Goal: Task Accomplishment & Management: Manage account settings

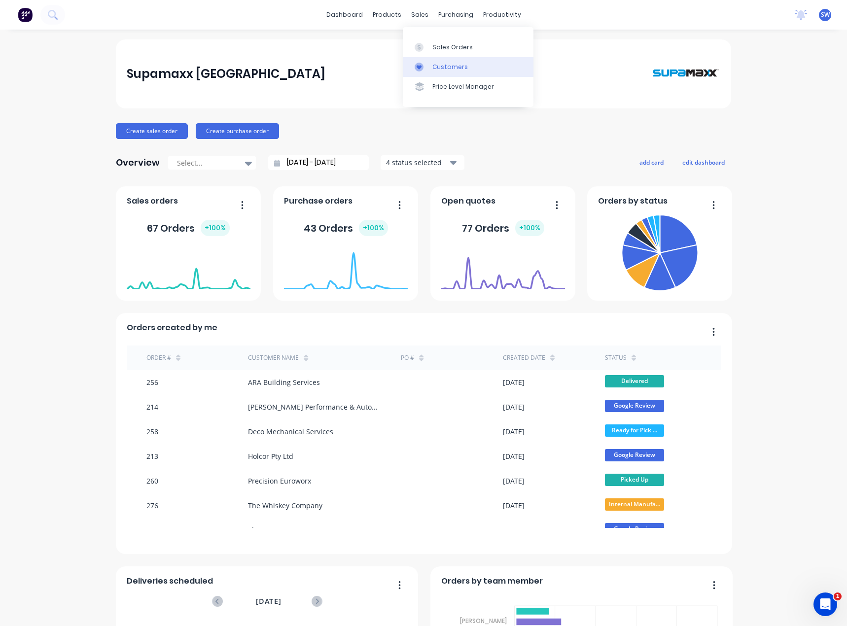
click at [445, 69] on div "Customers" at bounding box center [449, 67] width 35 height 9
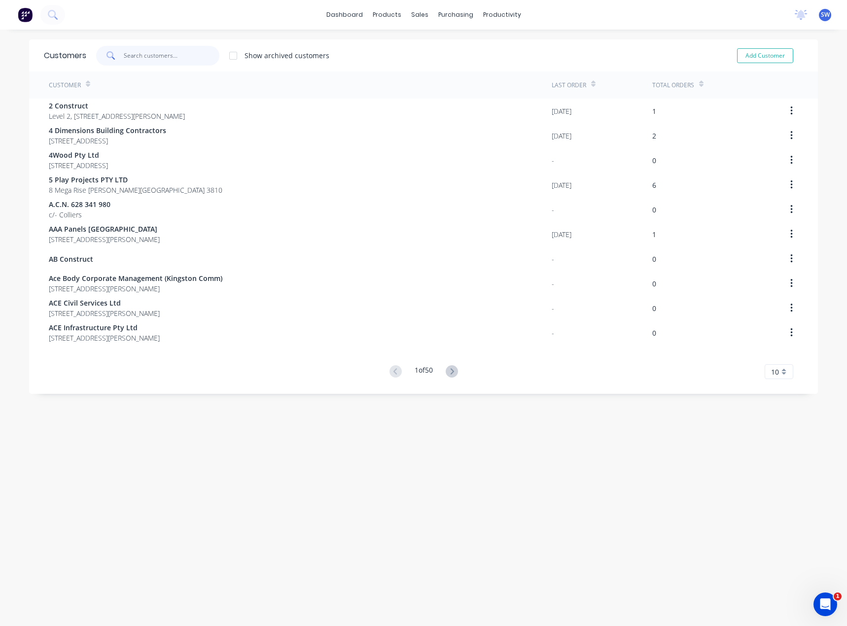
click at [175, 61] on input "text" at bounding box center [172, 56] width 96 height 20
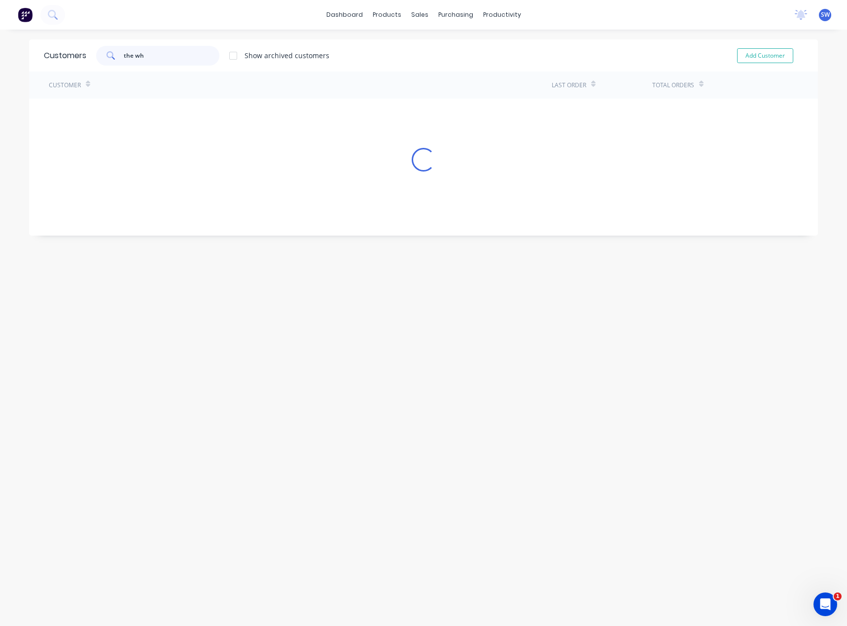
type input "the whi"
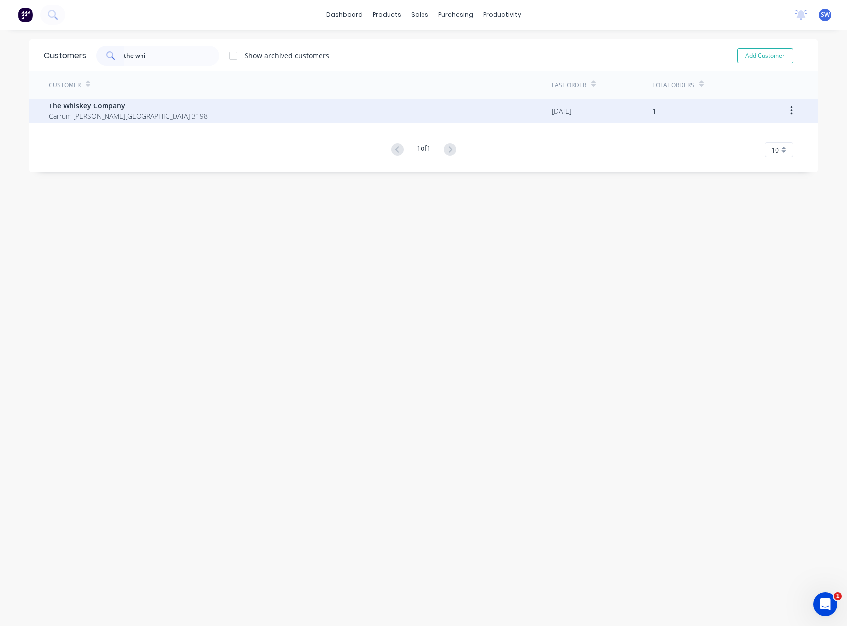
click at [123, 104] on span "The Whiskey Company" at bounding box center [128, 106] width 159 height 10
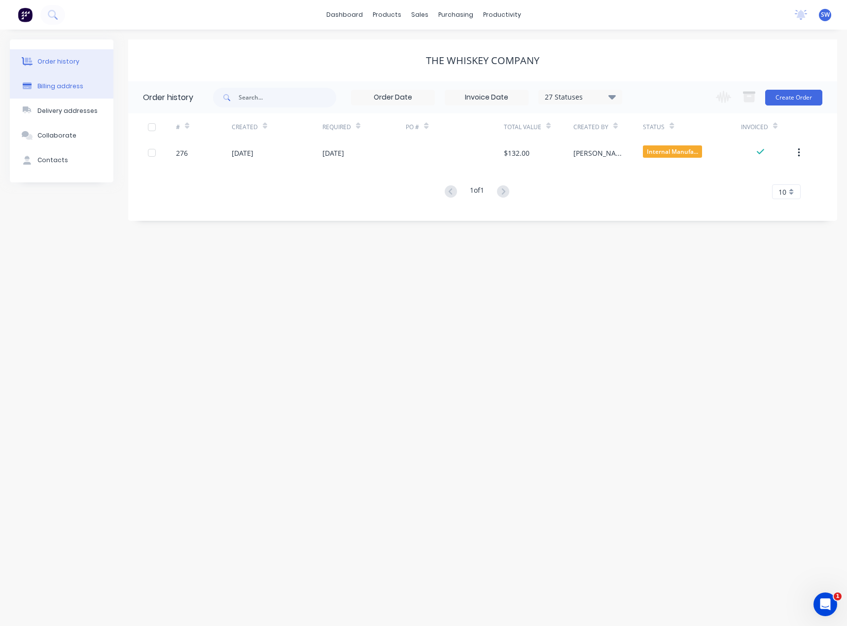
click at [57, 86] on div "Billing address" at bounding box center [60, 86] width 46 height 9
select select "AU"
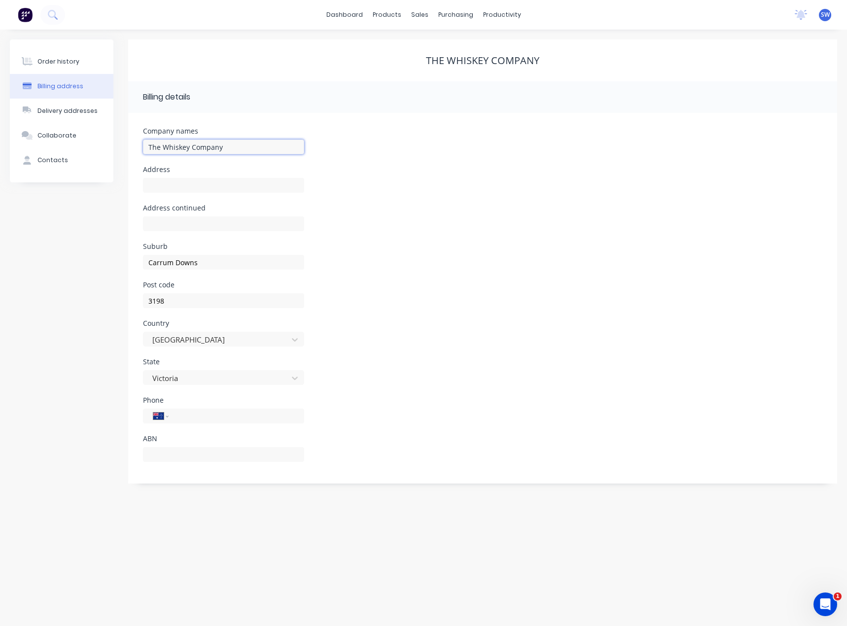
click at [184, 147] on input "The Whiskey Company" at bounding box center [223, 146] width 161 height 15
type input "The Whisky Company"
type input "Factory 16 / 9 Elite Way"
click at [66, 64] on div "Order history" at bounding box center [58, 61] width 42 height 9
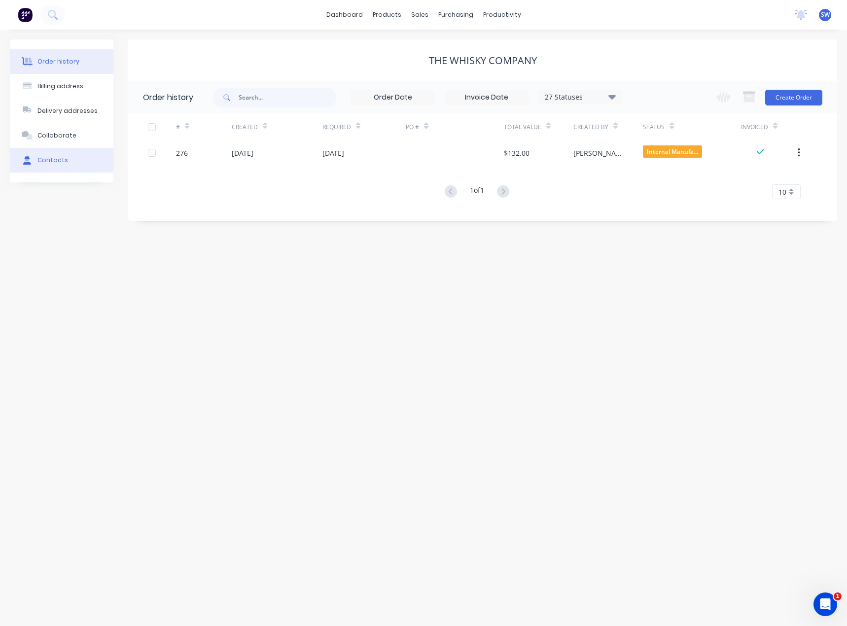
click at [67, 156] on button "Contacts" at bounding box center [61, 160] width 103 height 25
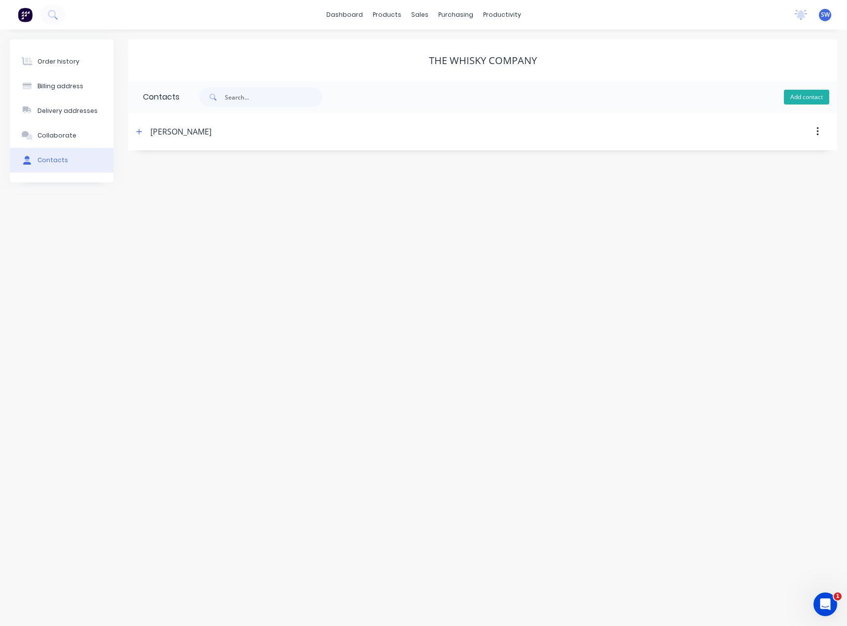
click at [787, 100] on button "Add contact" at bounding box center [806, 97] width 45 height 15
select select "AU"
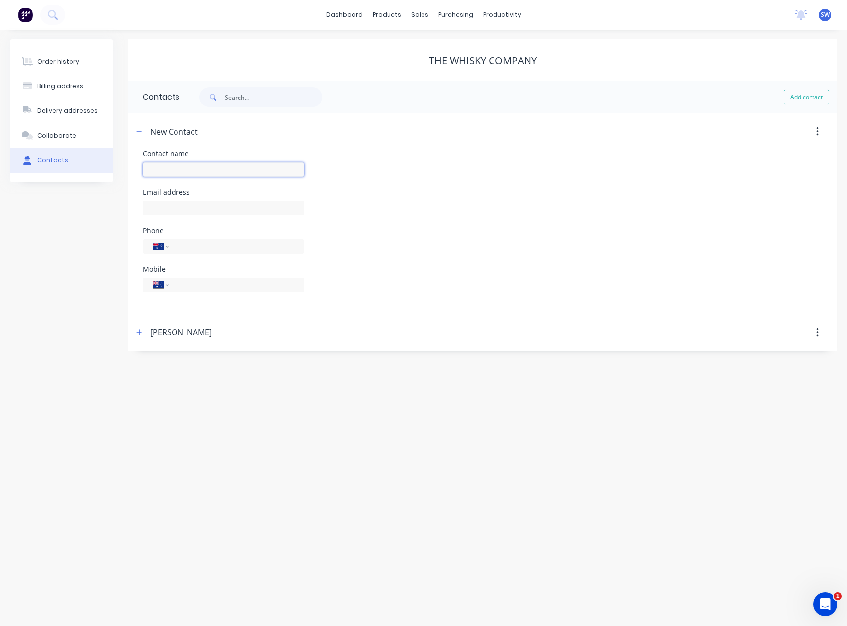
click at [175, 174] on input "text" at bounding box center [223, 169] width 161 height 15
type input "[PERSON_NAME]"
select select "AU"
click at [195, 292] on div "International [GEOGRAPHIC_DATA] [GEOGRAPHIC_DATA] [GEOGRAPHIC_DATA] [GEOGRAPHIC…" at bounding box center [223, 289] width 161 height 29
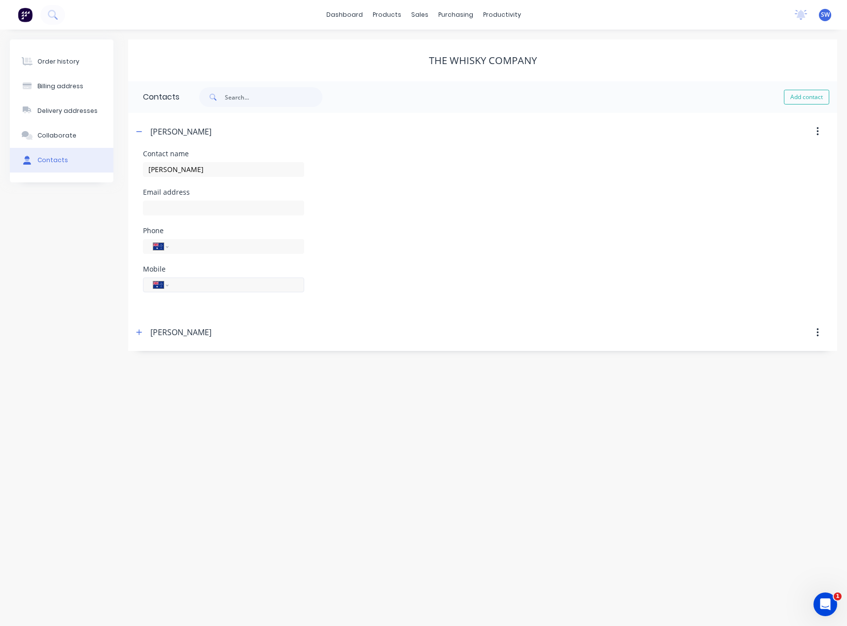
click at [195, 290] on input "tel" at bounding box center [234, 284] width 118 height 11
click at [396, 337] on div "[PERSON_NAME]" at bounding box center [397, 333] width 528 height 18
drag, startPoint x: 232, startPoint y: 281, endPoint x: 153, endPoint y: 290, distance: 78.9
click at [153, 290] on div "International [GEOGRAPHIC_DATA] [GEOGRAPHIC_DATA] [GEOGRAPHIC_DATA] [GEOGRAPHIC…" at bounding box center [223, 284] width 161 height 15
type input "0"
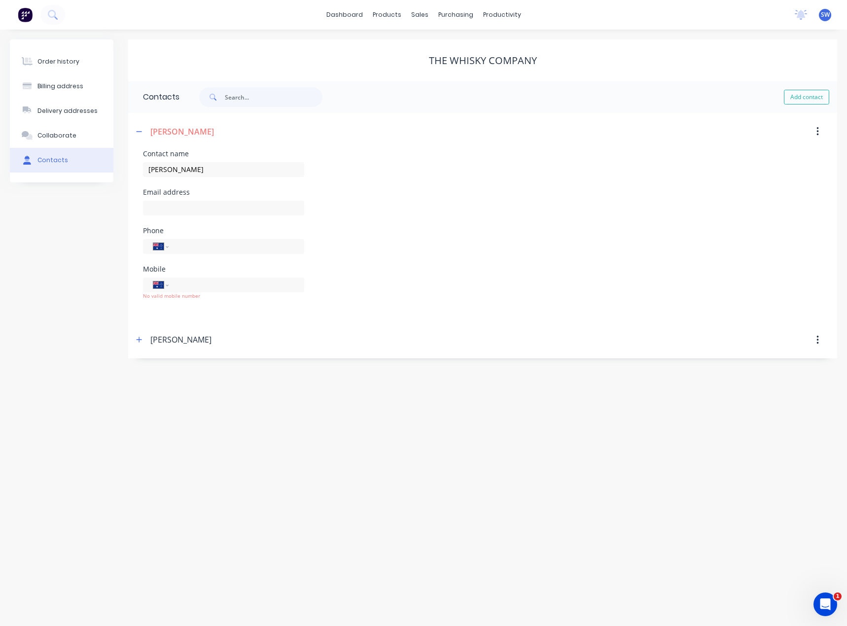
type input "4"
type input "0434 499 838"
click at [811, 99] on button "Add contact" at bounding box center [806, 97] width 45 height 15
select select "AU"
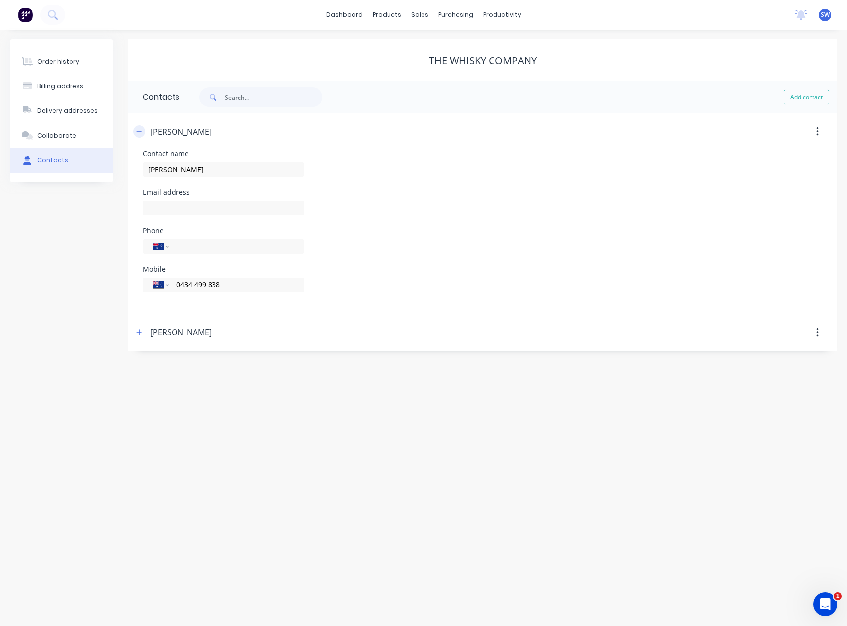
click at [136, 131] on button "button" at bounding box center [139, 131] width 12 height 12
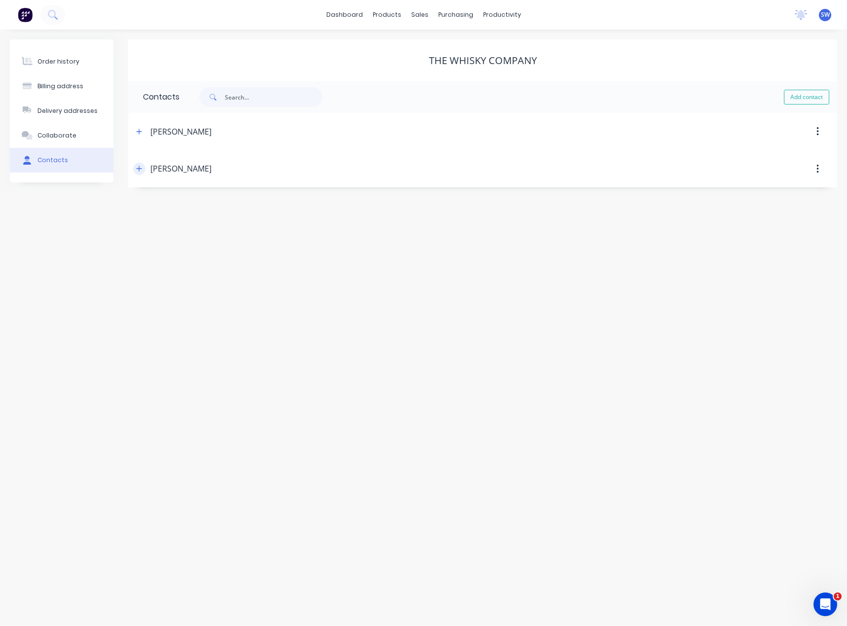
click at [137, 167] on icon "button" at bounding box center [139, 168] width 6 height 7
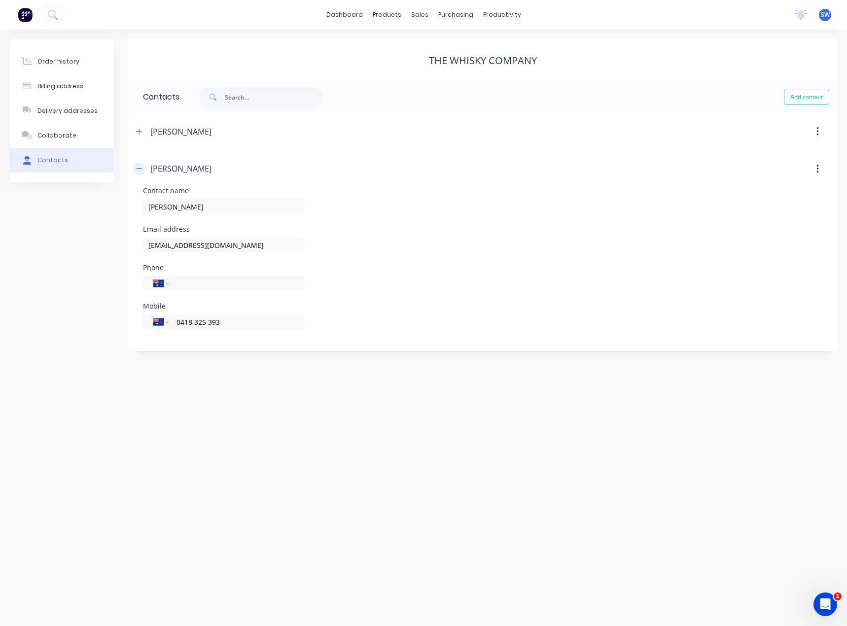
click at [137, 167] on icon "button" at bounding box center [139, 168] width 6 height 7
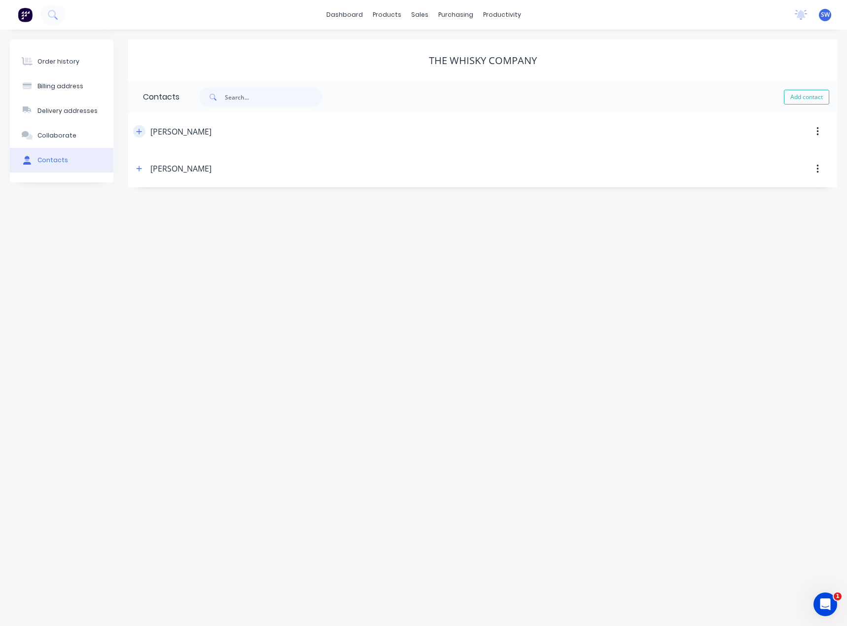
click at [139, 135] on button "button" at bounding box center [139, 131] width 12 height 12
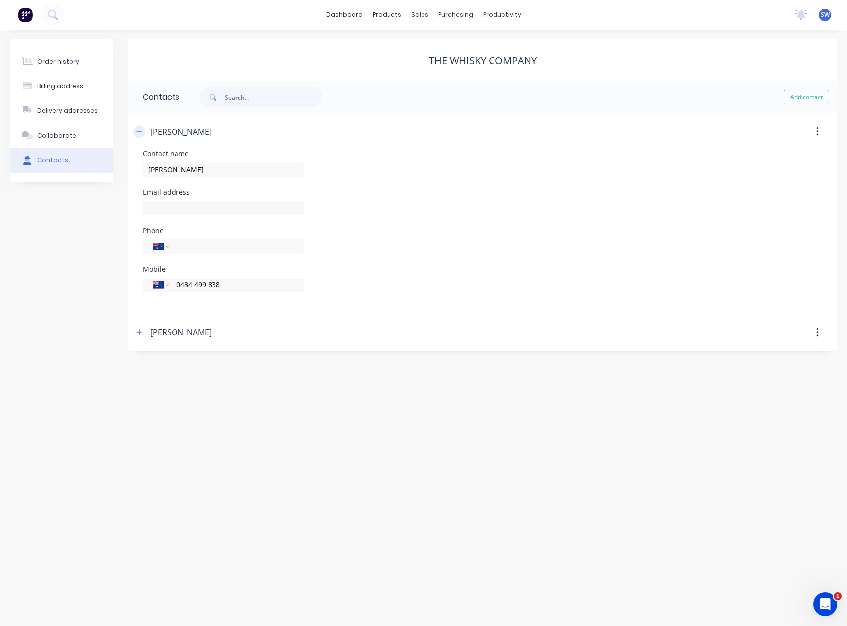
click at [139, 135] on button "button" at bounding box center [139, 131] width 12 height 12
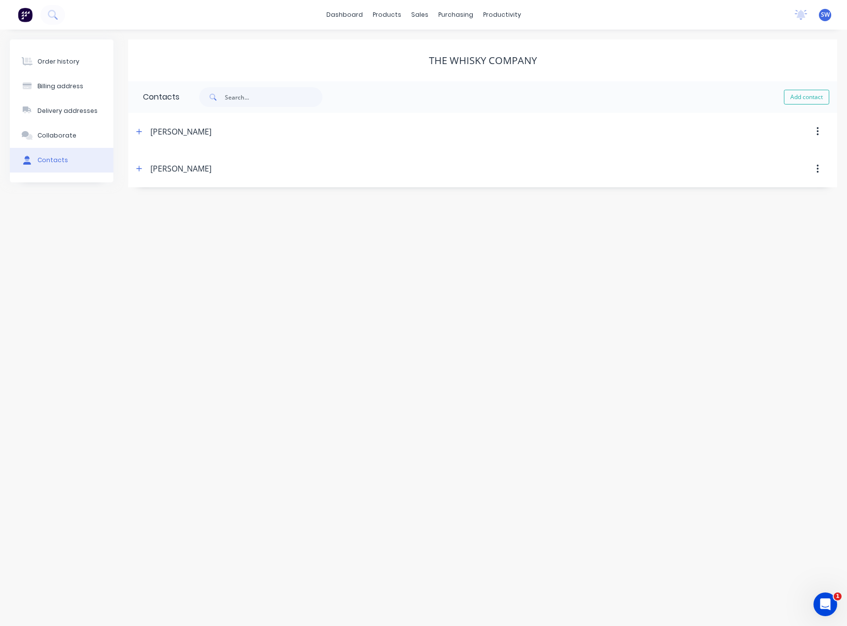
click at [293, 55] on div "The Whisky Company" at bounding box center [482, 61] width 709 height 12
click at [350, 18] on link "dashboard" at bounding box center [344, 14] width 46 height 15
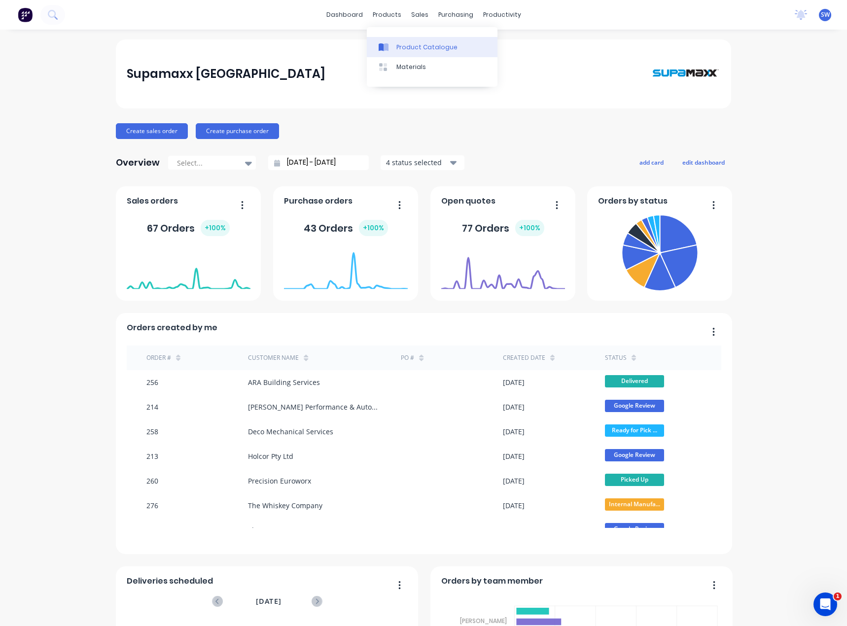
click at [383, 48] on icon at bounding box center [380, 47] width 5 height 8
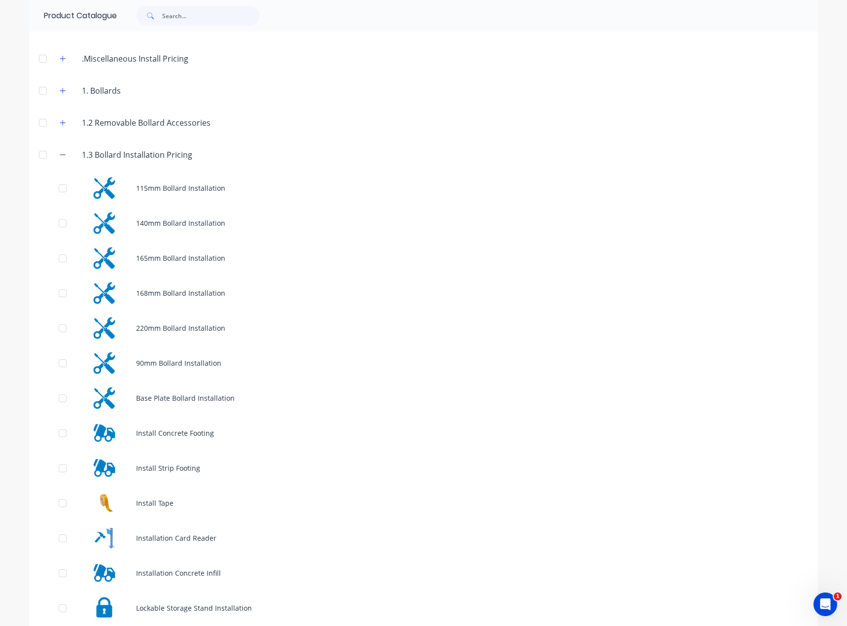
scroll to position [49, 0]
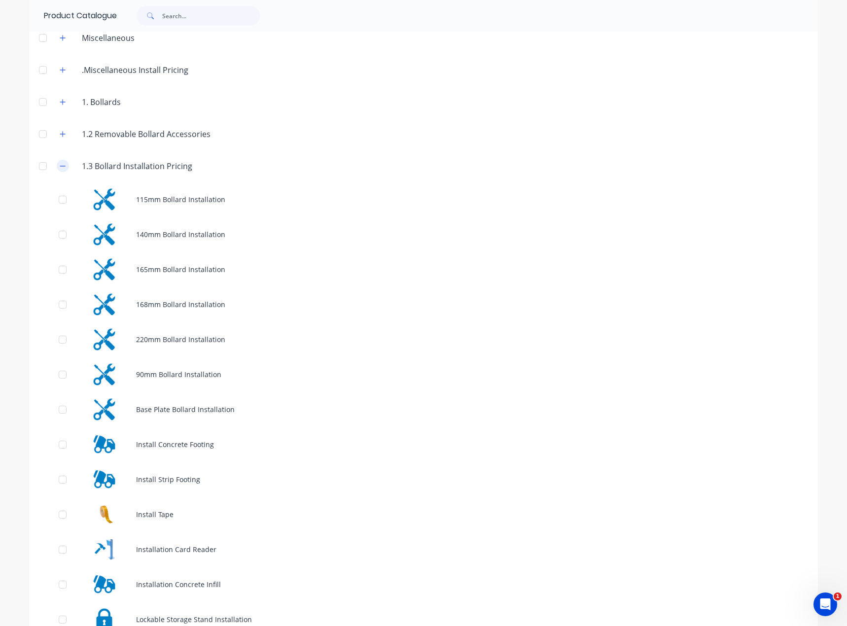
click at [57, 165] on button "button" at bounding box center [63, 166] width 12 height 12
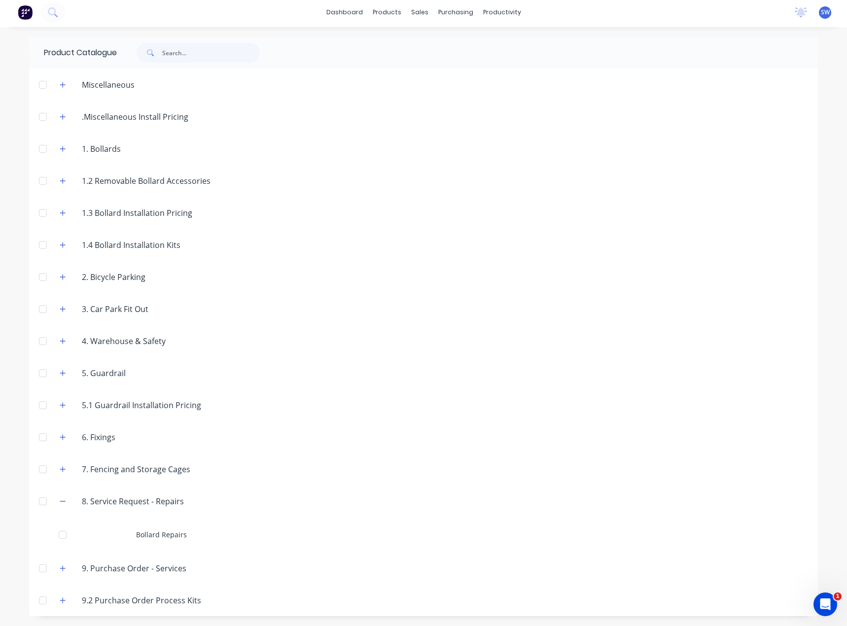
scroll to position [0, 0]
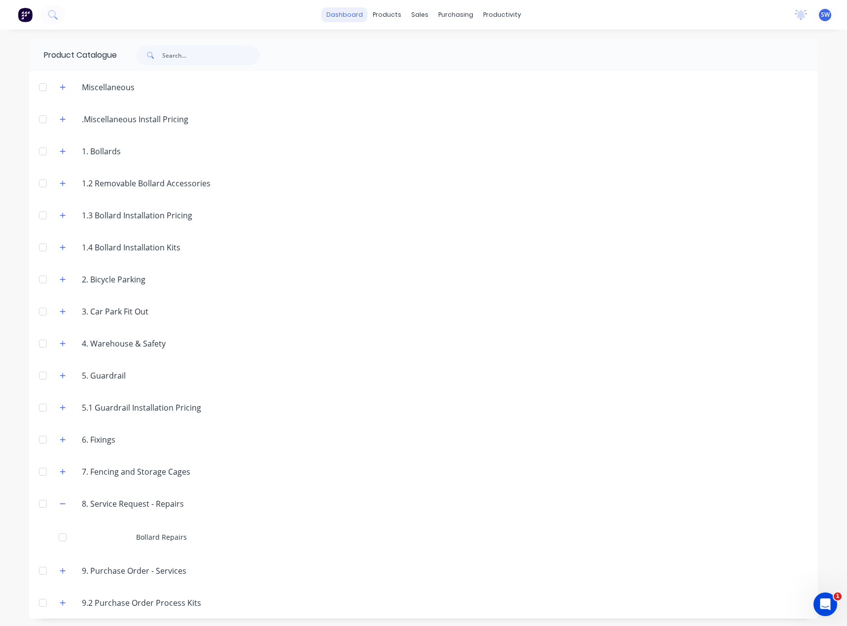
click at [350, 15] on link "dashboard" at bounding box center [344, 14] width 46 height 15
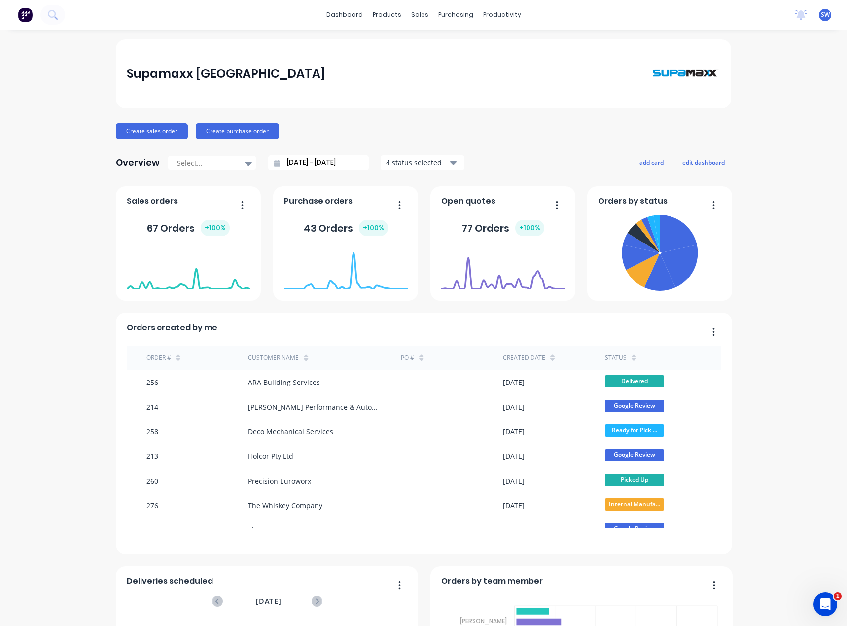
click at [826, 13] on div "No new notifications [PERSON_NAME] all as read [PERSON_NAME] mentioned you in a…" at bounding box center [817, 14] width 60 height 15
click at [824, 14] on div "No new notifications [PERSON_NAME] all as read [PERSON_NAME] mentioned you in a…" at bounding box center [817, 14] width 60 height 15
click at [821, 15] on span "SW" at bounding box center [825, 14] width 9 height 9
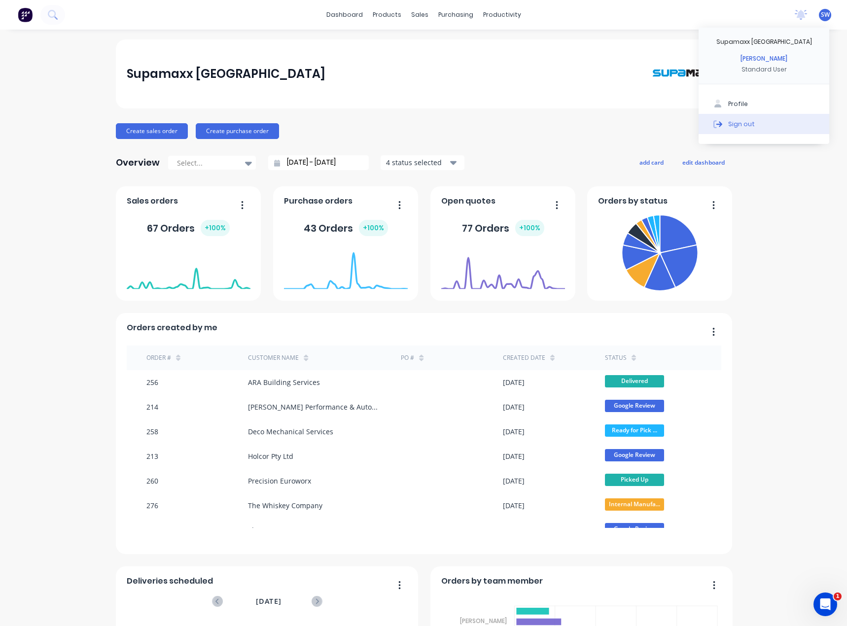
click at [742, 126] on div "Sign out" at bounding box center [741, 123] width 27 height 9
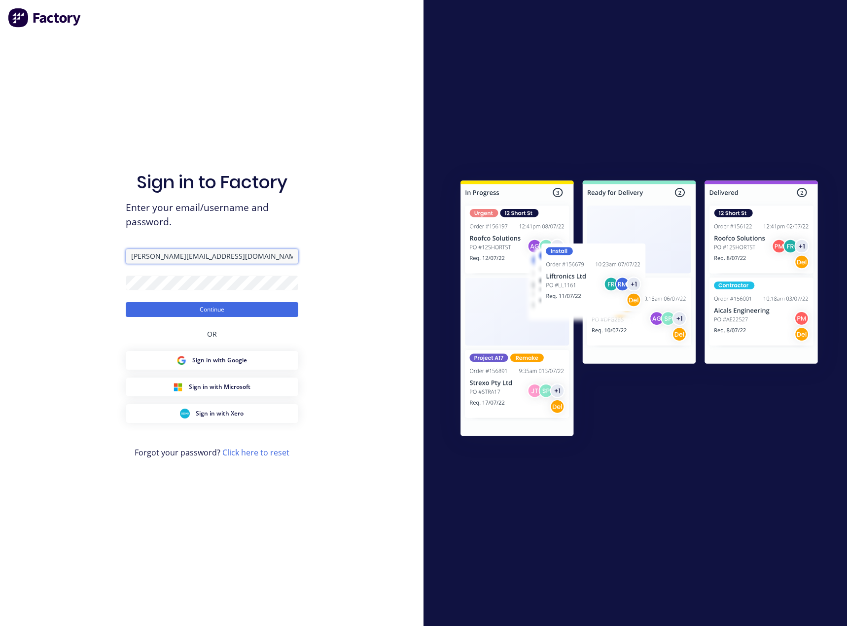
click at [181, 259] on input "[PERSON_NAME][EMAIL_ADDRESS][DOMAIN_NAME]" at bounding box center [212, 256] width 172 height 15
type input "[EMAIL_ADDRESS][DOMAIN_NAME]"
click at [212, 306] on button "Continue" at bounding box center [212, 309] width 172 height 15
